Goal: Find specific page/section: Find specific page/section

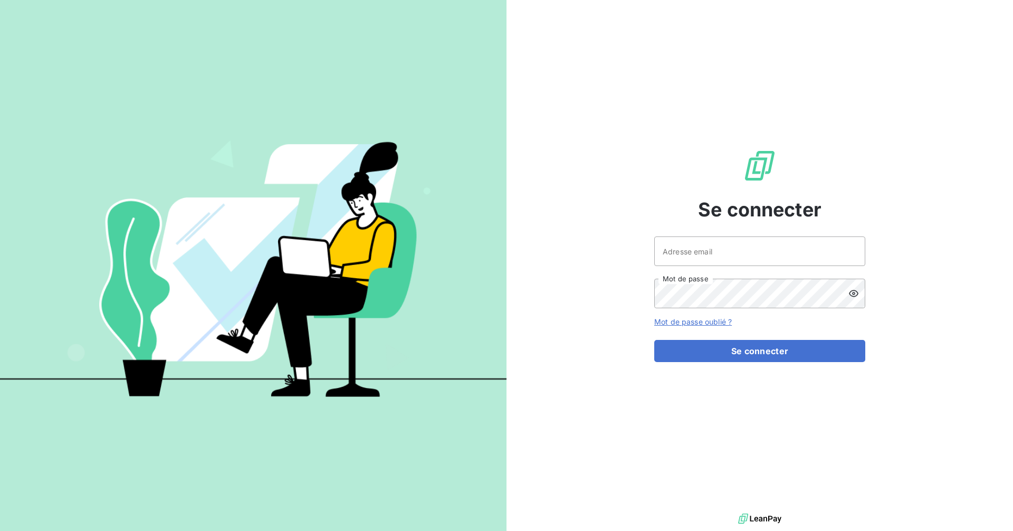
type input "[PERSON_NAME][EMAIL_ADDRESS][DOMAIN_NAME]"
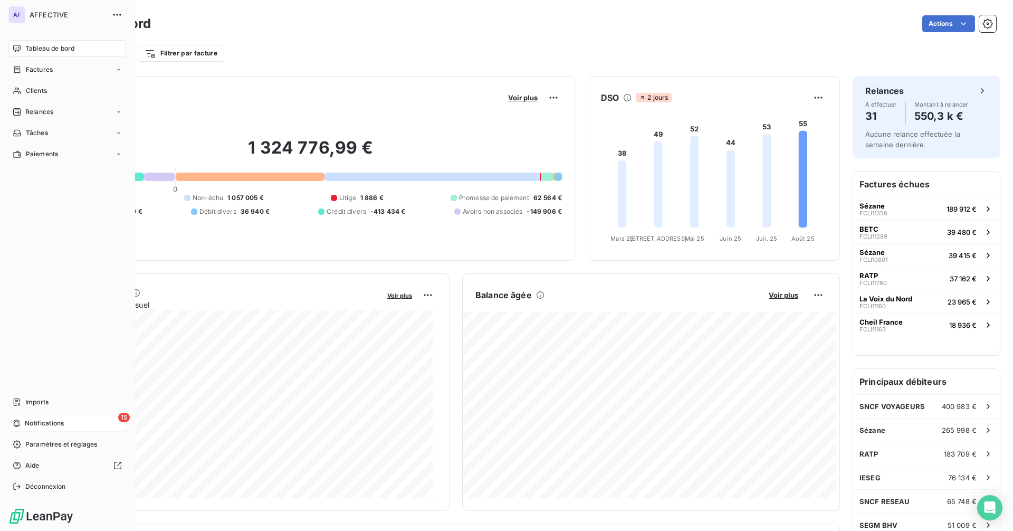
click at [37, 425] on span "Notifications" at bounding box center [44, 422] width 39 height 9
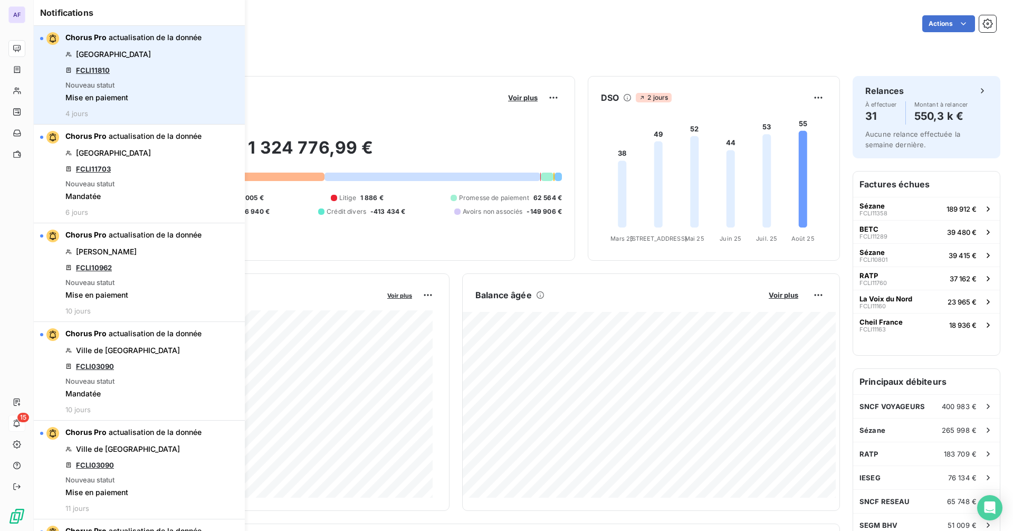
click at [102, 70] on link "FCLI11810" at bounding box center [93, 70] width 34 height 8
